Goal: Browse casually

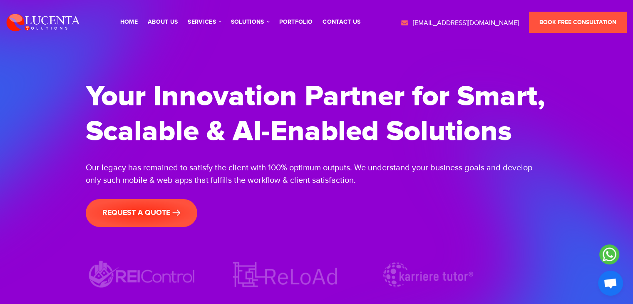
click at [311, 144] on h1 "Your Innovation Partner for Smart, Scalable & AI-Enabled Solutions" at bounding box center [317, 114] width 462 height 70
